Goal: Check status

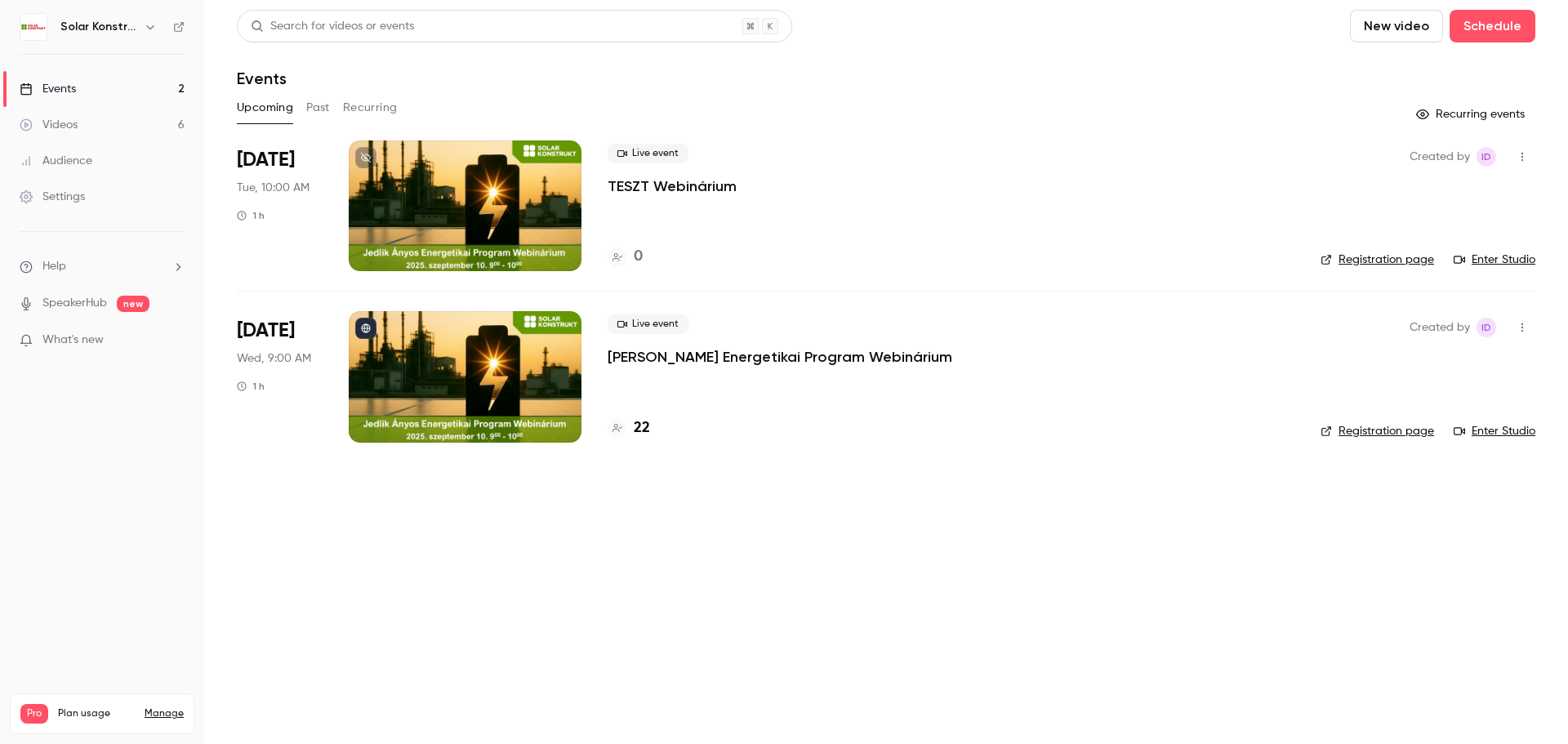
click at [547, 382] on div at bounding box center [465, 376] width 232 height 130
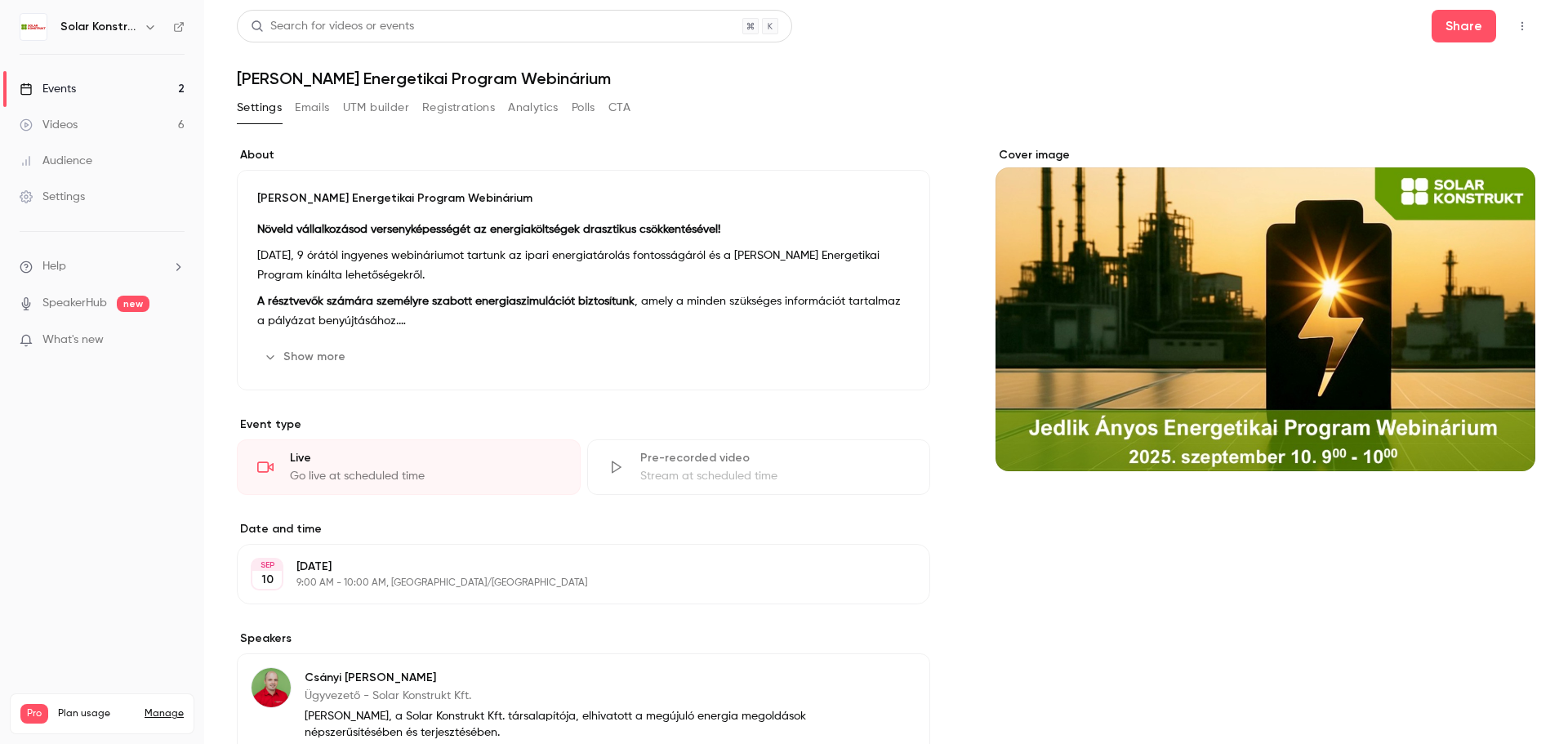
click at [469, 112] on button "Registrations" at bounding box center [458, 108] width 73 height 26
